Goal: Task Accomplishment & Management: Manage account settings

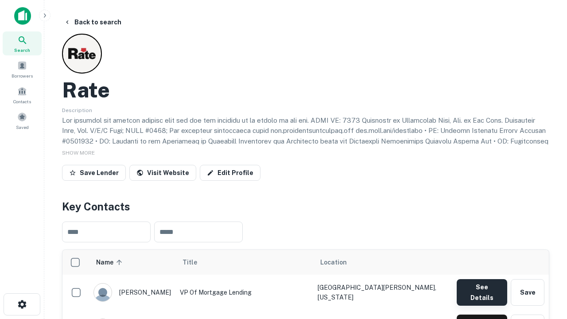
click at [482, 288] on button "See Details" at bounding box center [482, 292] width 51 height 27
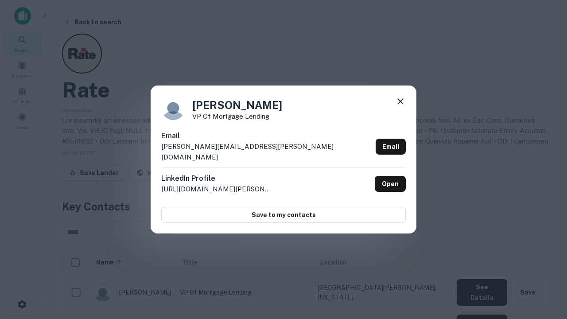
click at [401, 107] on icon at bounding box center [400, 101] width 11 height 11
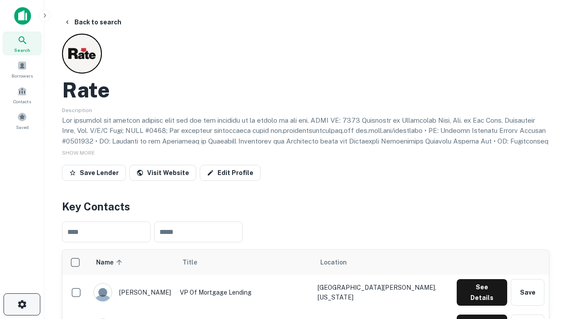
click at [22, 304] on icon "button" at bounding box center [22, 304] width 11 height 11
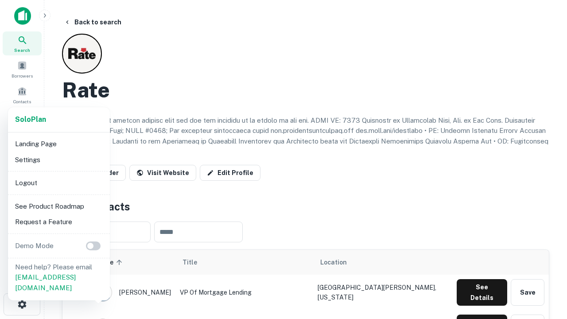
click at [58, 183] on li "Logout" at bounding box center [59, 183] width 95 height 16
